Goal: Navigation & Orientation: Find specific page/section

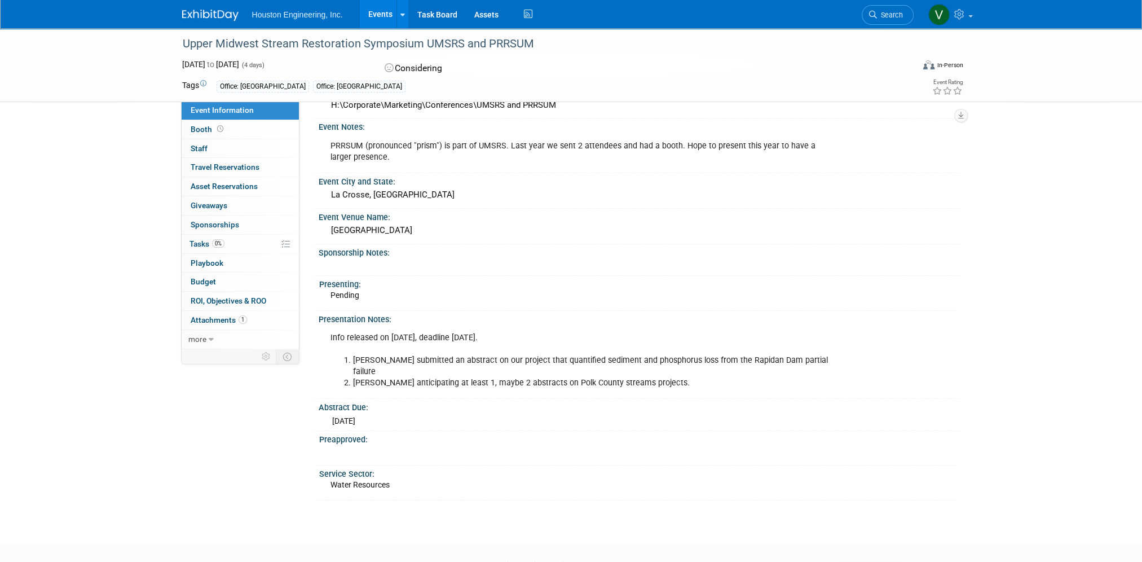
click at [80, 460] on div "Upper Midwest Stream Restoration Symposium UMSRS and PRRSUM [DATE] to [DATE] (4…" at bounding box center [571, 163] width 1142 height 720
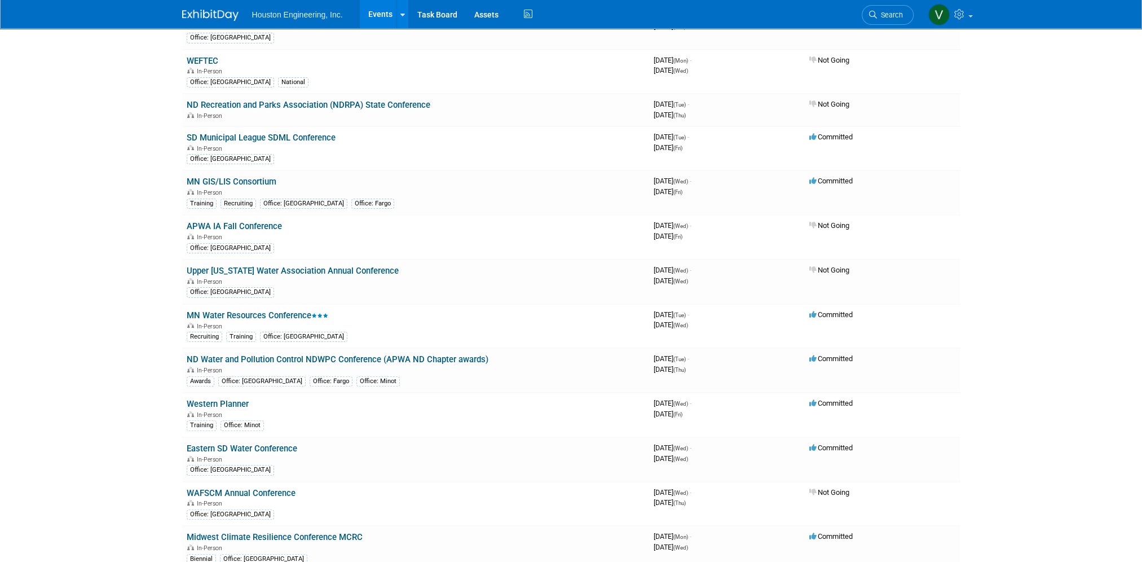
scroll to position [395, 0]
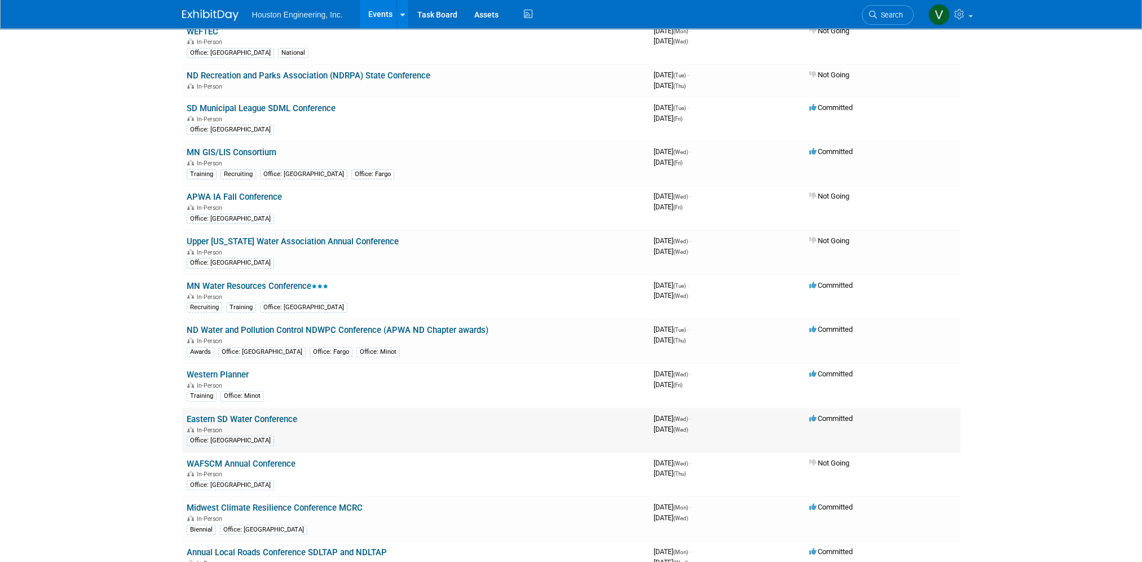
click at [254, 414] on link "Eastern SD Water Conference" at bounding box center [242, 419] width 111 height 10
